Goal: Find specific page/section: Find specific page/section

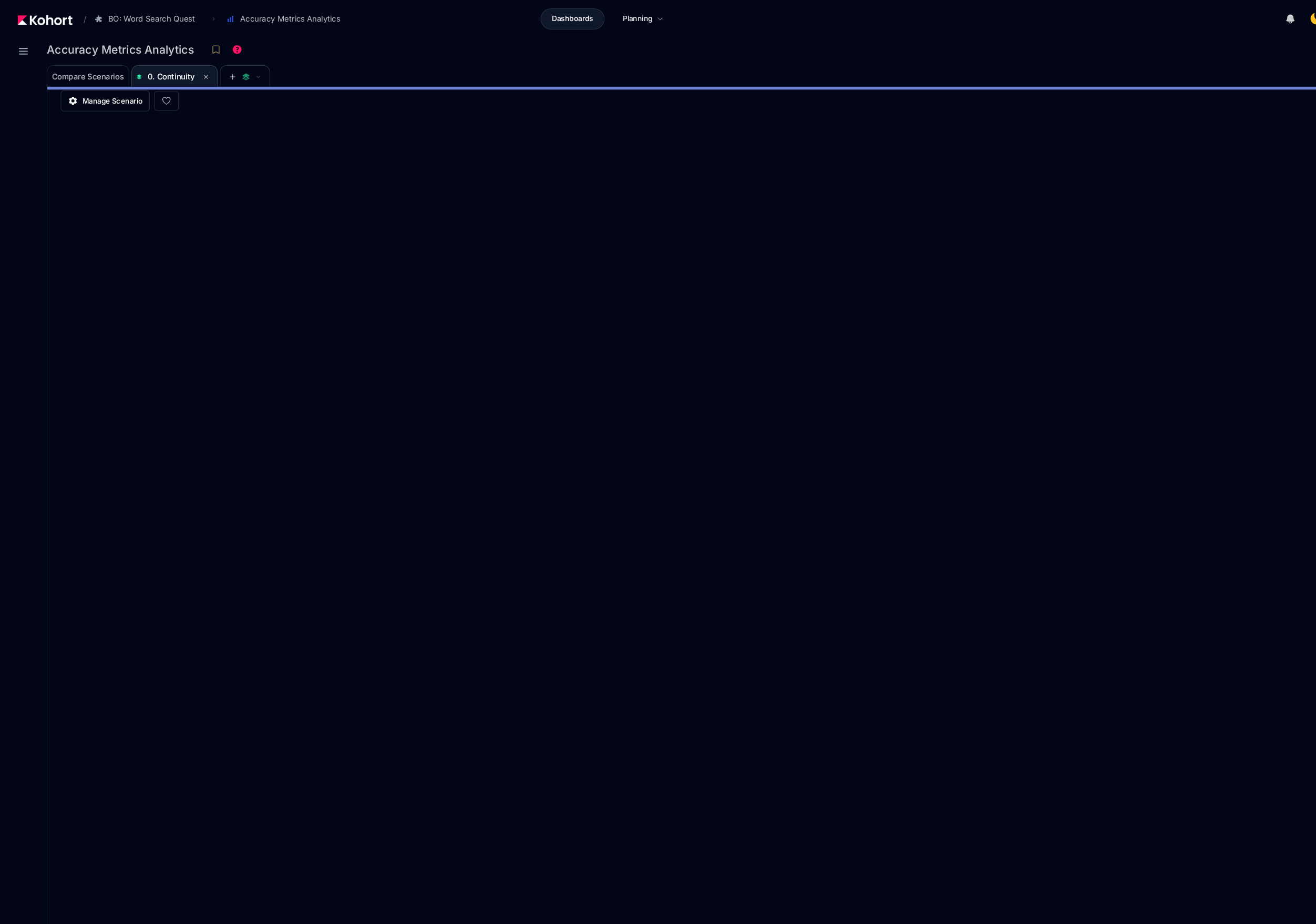
click at [1101, 32] on header "/ BO: Word Search Quest Go to products list BO: Backgammon BO: Bubble Shooter B…" at bounding box center [658, 19] width 1316 height 39
click at [41, 17] on img at bounding box center [42, 18] width 51 height 10
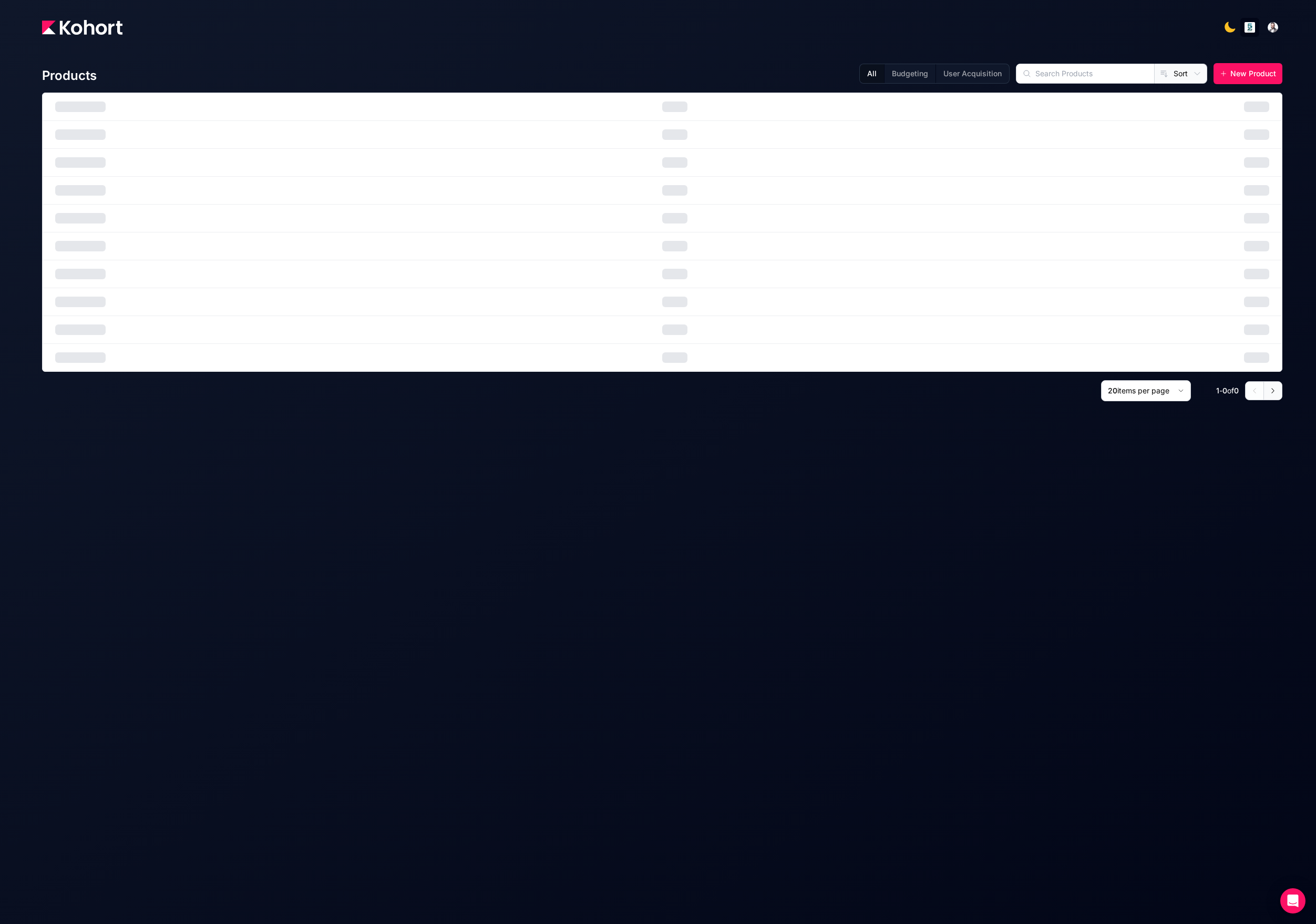
click at [170, 113] on div at bounding box center [662, 106] width 1239 height 27
click at [106, 34] on img at bounding box center [82, 27] width 80 height 15
